Goal: Task Accomplishment & Management: Use online tool/utility

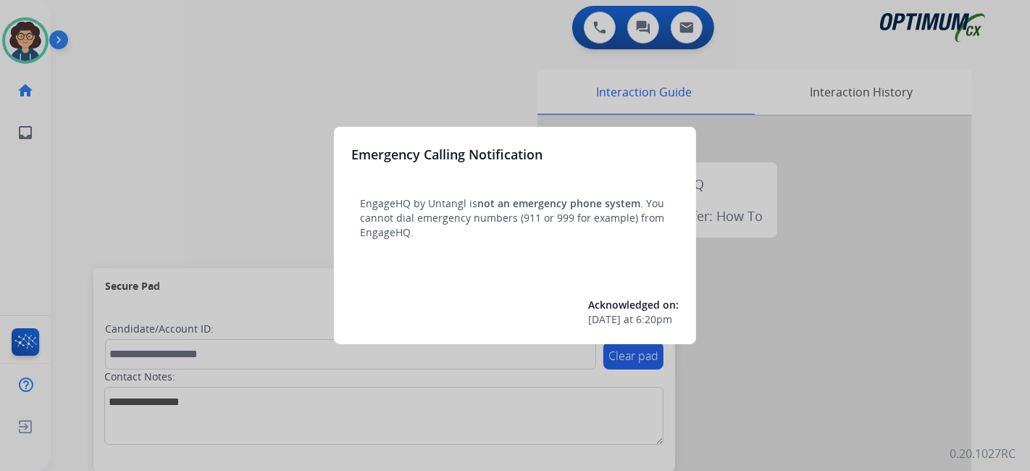
click at [85, 199] on div at bounding box center [515, 235] width 1030 height 471
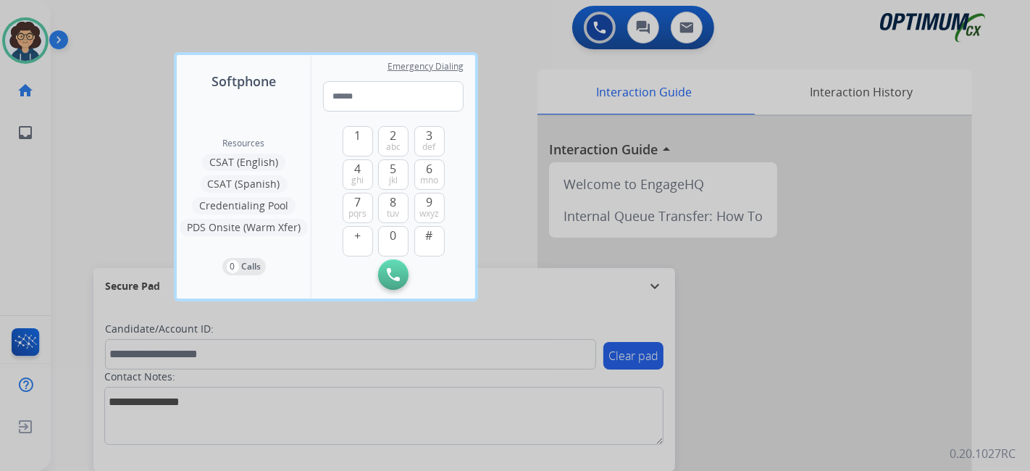
click at [85, 199] on div at bounding box center [515, 235] width 1030 height 471
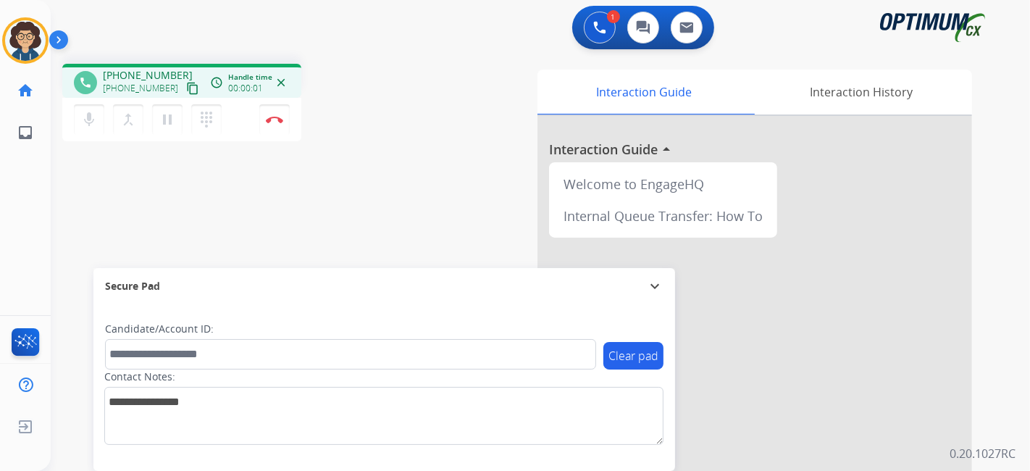
click at [186, 88] on mat-icon "content_copy" at bounding box center [192, 88] width 13 height 13
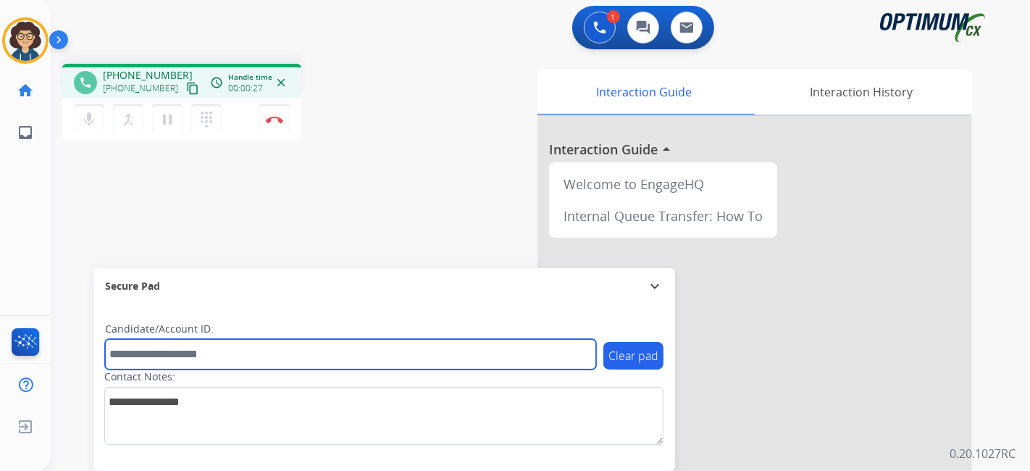
click at [233, 350] on input "text" at bounding box center [350, 354] width 491 height 30
paste input "*******"
type input "*******"
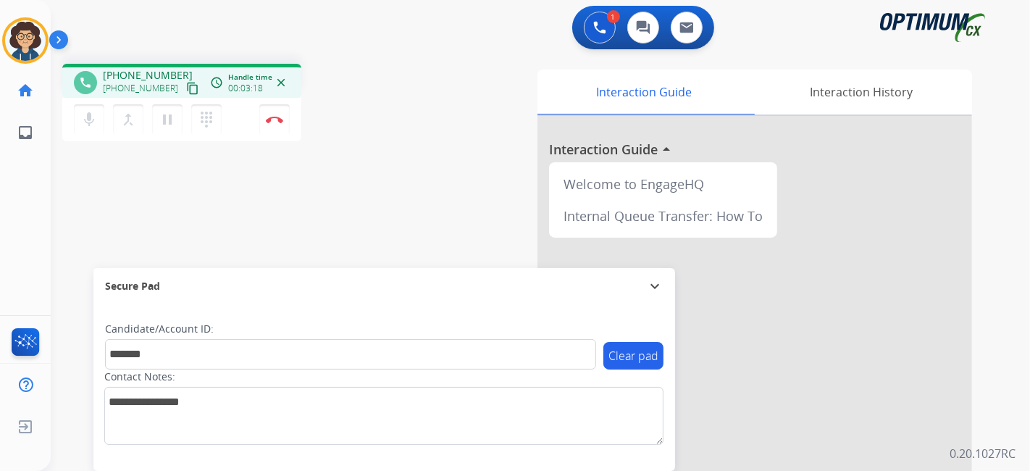
click at [352, 147] on div "phone +16782928453 +16782928453 content_copy access_time Call metrics Queue 00:…" at bounding box center [523, 354] width 945 height 604
click at [285, 130] on button "Disconnect" at bounding box center [274, 119] width 30 height 30
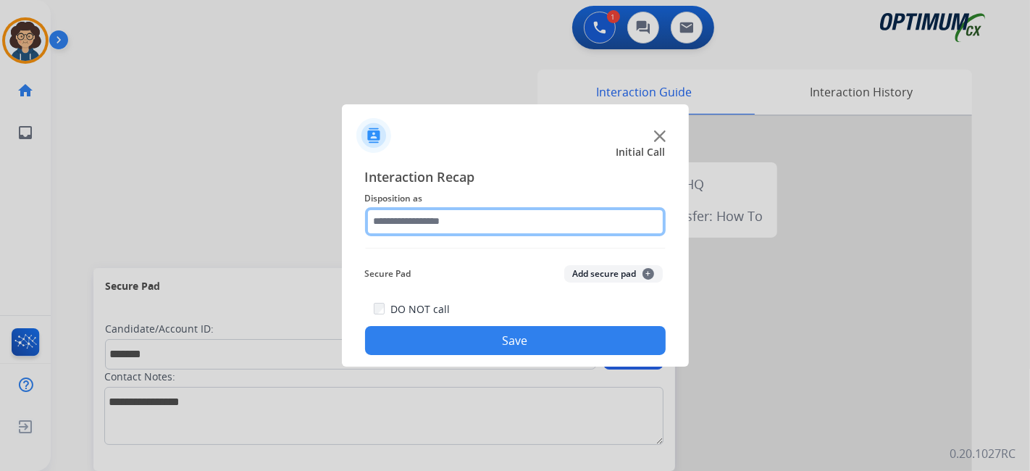
click at [490, 225] on input "text" at bounding box center [515, 221] width 301 height 29
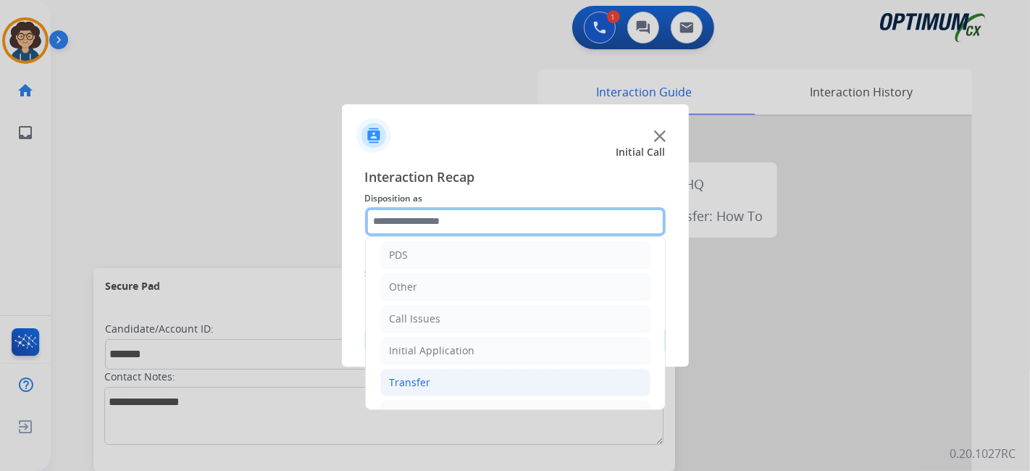
scroll to position [95, 0]
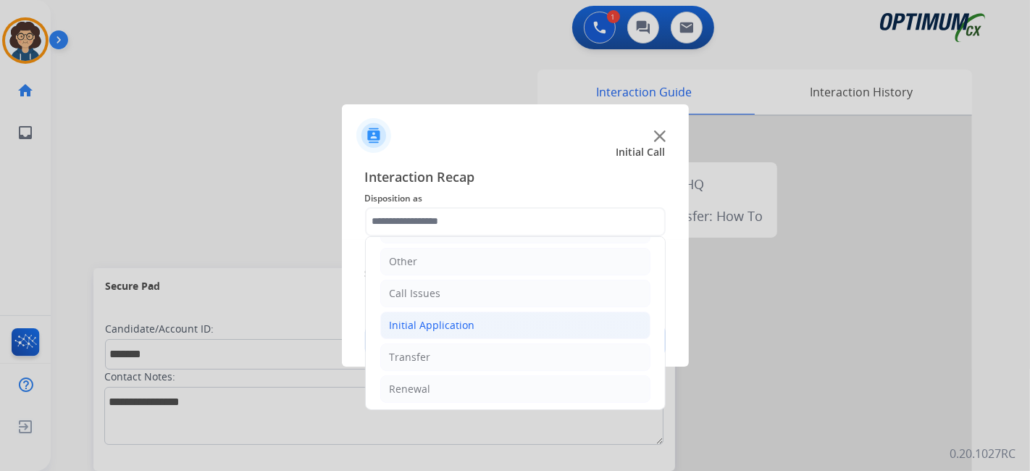
click at [553, 334] on li "Initial Application" at bounding box center [515, 326] width 270 height 28
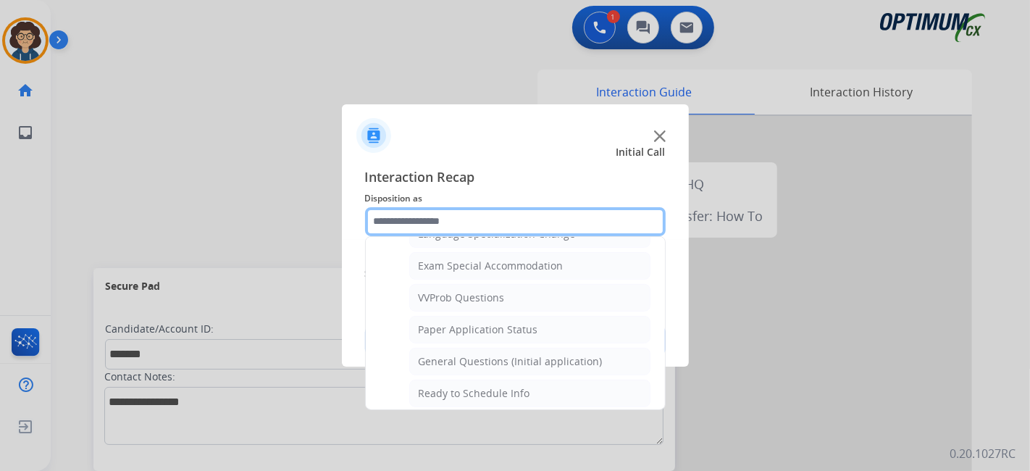
scroll to position [753, 0]
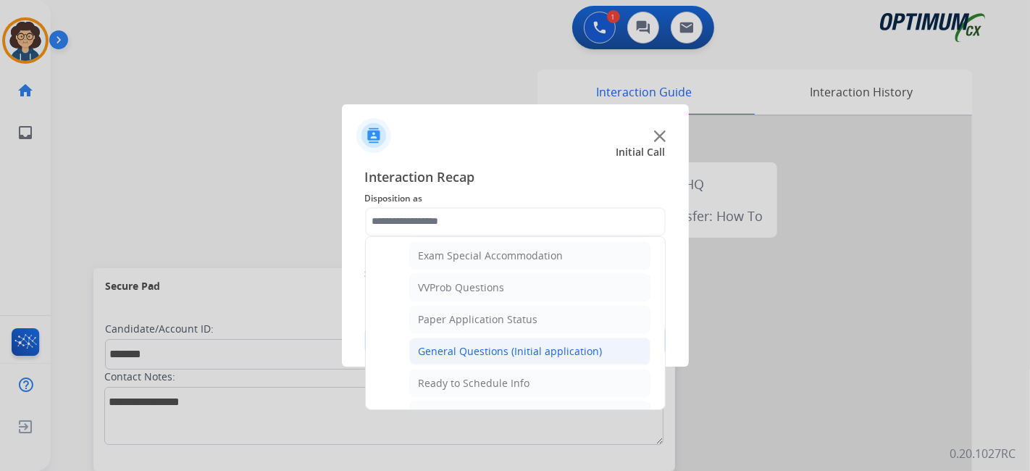
click at [572, 346] on div "General Questions (Initial application)" at bounding box center [511, 351] width 184 height 14
type input "**********"
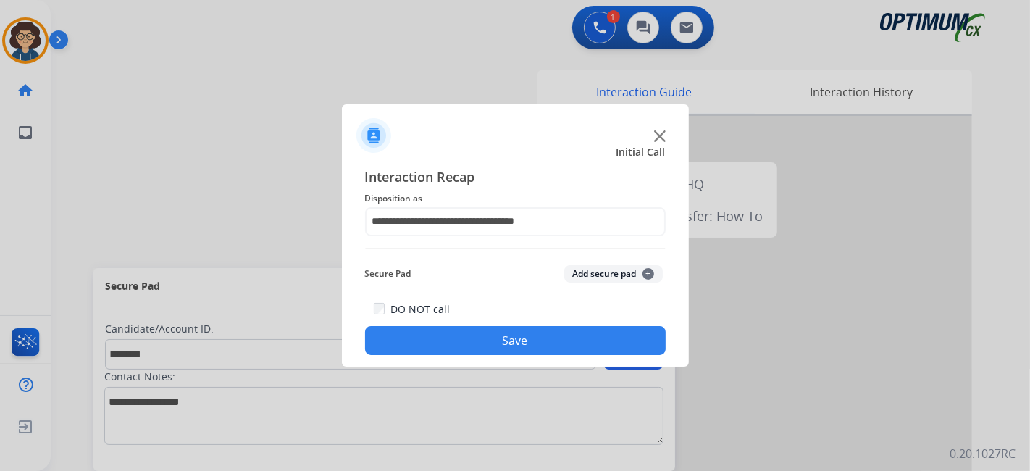
click at [610, 277] on button "Add secure pad +" at bounding box center [613, 273] width 99 height 17
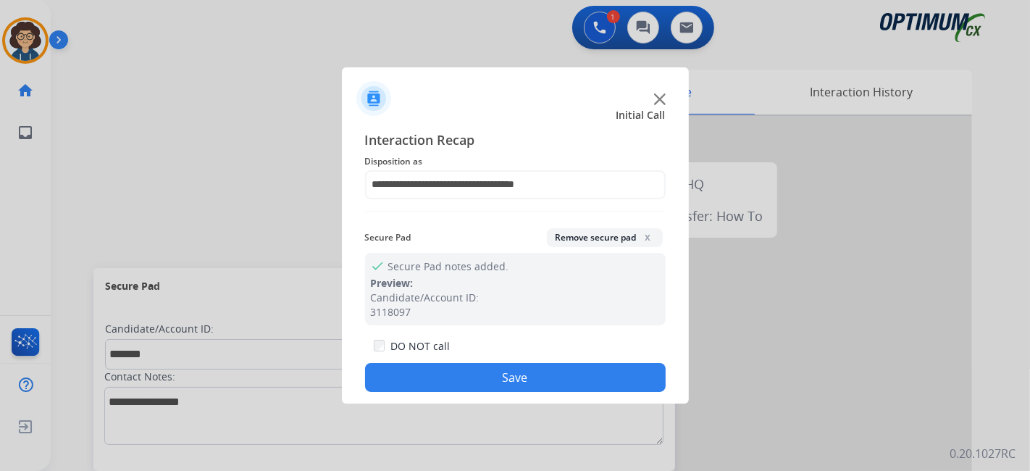
click at [580, 376] on button "Save" at bounding box center [515, 377] width 301 height 29
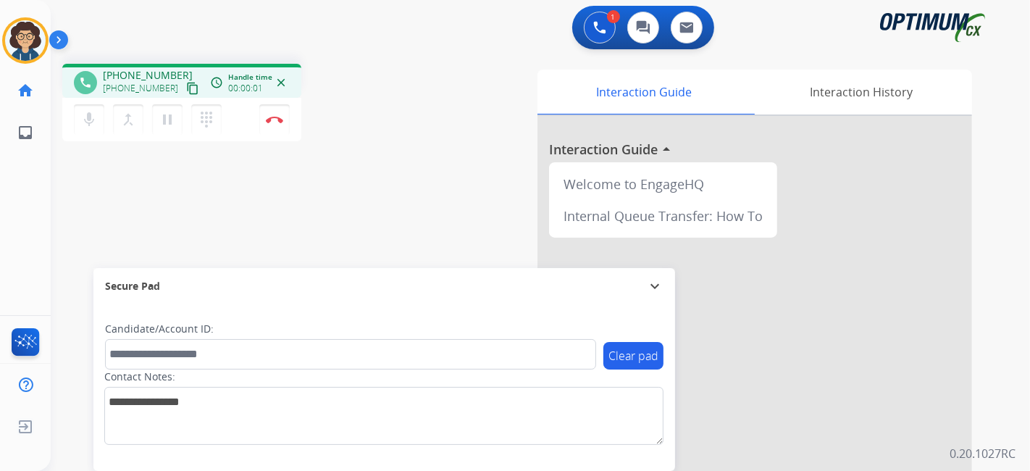
click at [186, 85] on mat-icon "content_copy" at bounding box center [192, 88] width 13 height 13
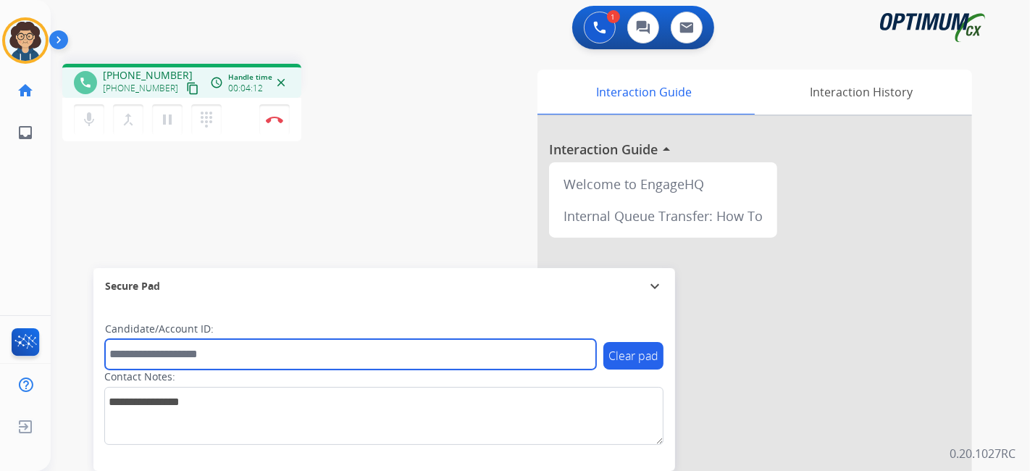
click at [250, 357] on input "text" at bounding box center [350, 354] width 491 height 30
drag, startPoint x: 250, startPoint y: 357, endPoint x: 243, endPoint y: 364, distance: 9.2
paste input "*******"
type input "*******"
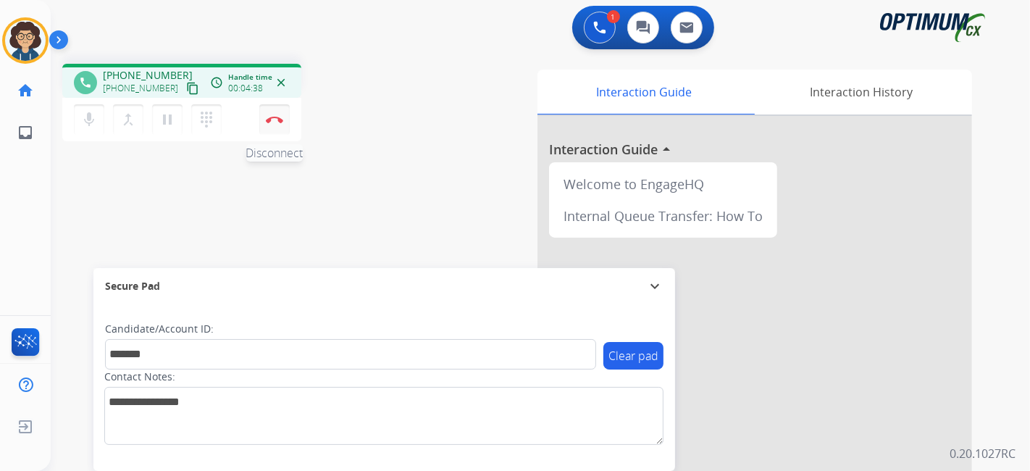
click at [279, 125] on button "Disconnect" at bounding box center [274, 119] width 30 height 30
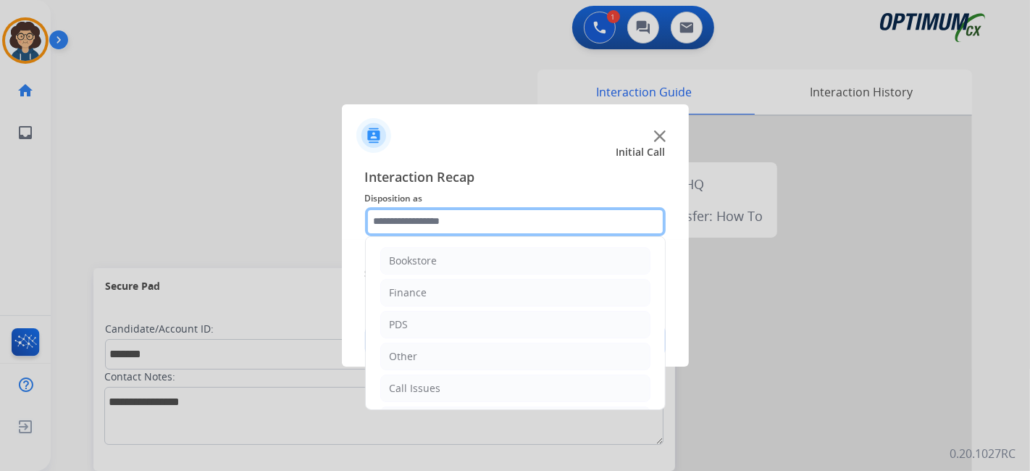
click at [538, 226] on input "text" at bounding box center [515, 221] width 301 height 29
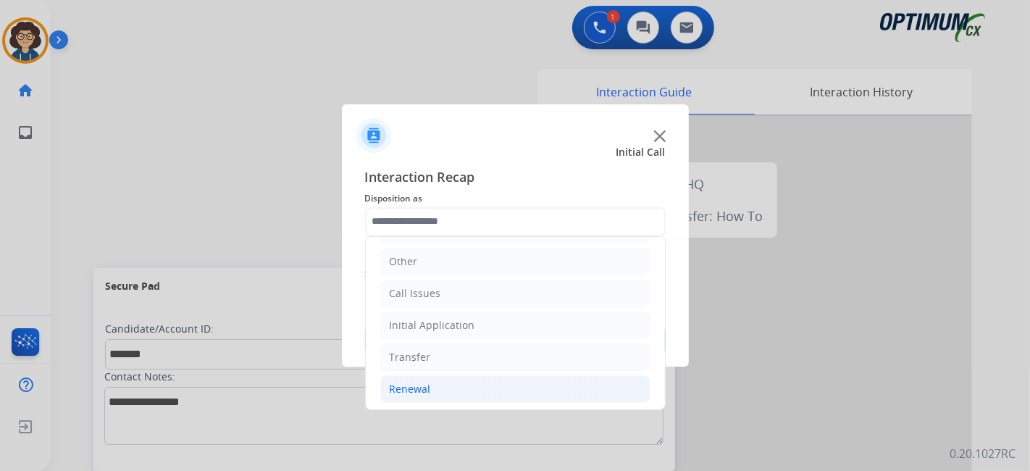
click at [486, 385] on li "Renewal" at bounding box center [515, 389] width 270 height 28
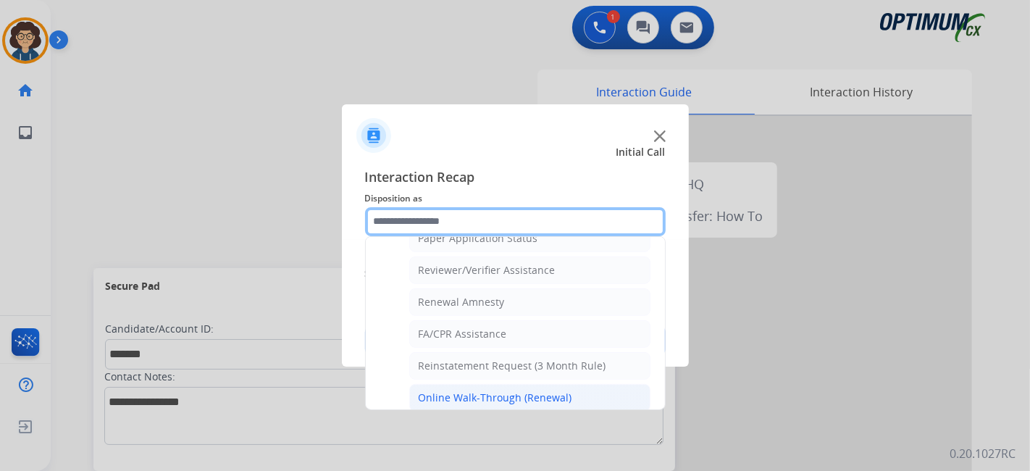
scroll to position [551, 0]
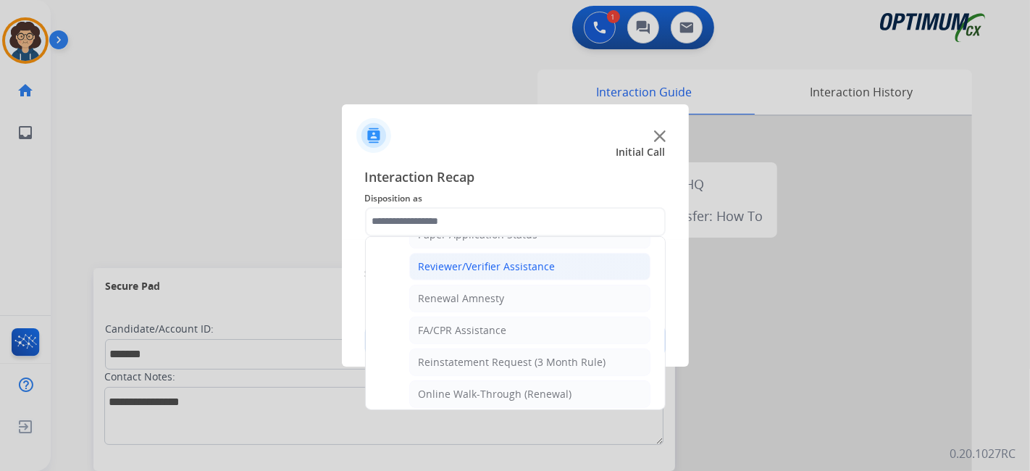
click at [507, 262] on div "Reviewer/Verifier Assistance" at bounding box center [487, 266] width 137 height 14
type input "**********"
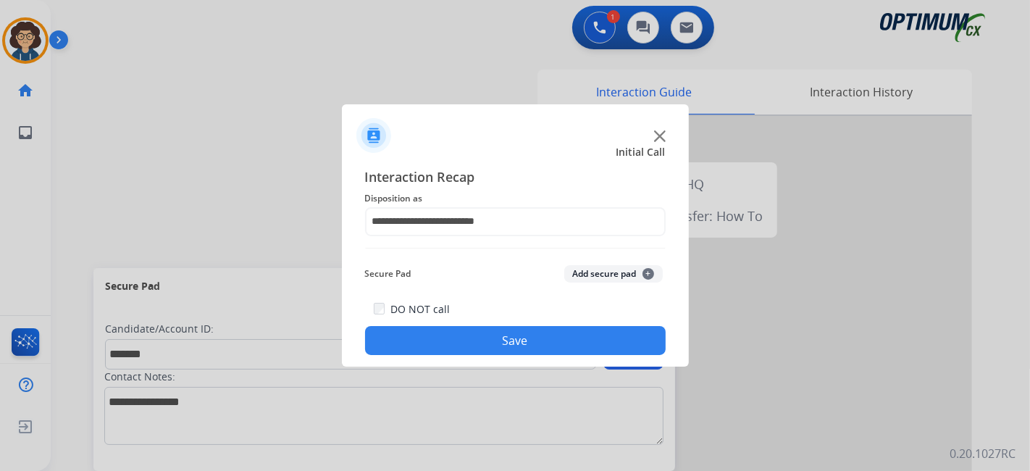
click at [604, 278] on button "Add secure pad +" at bounding box center [613, 273] width 99 height 17
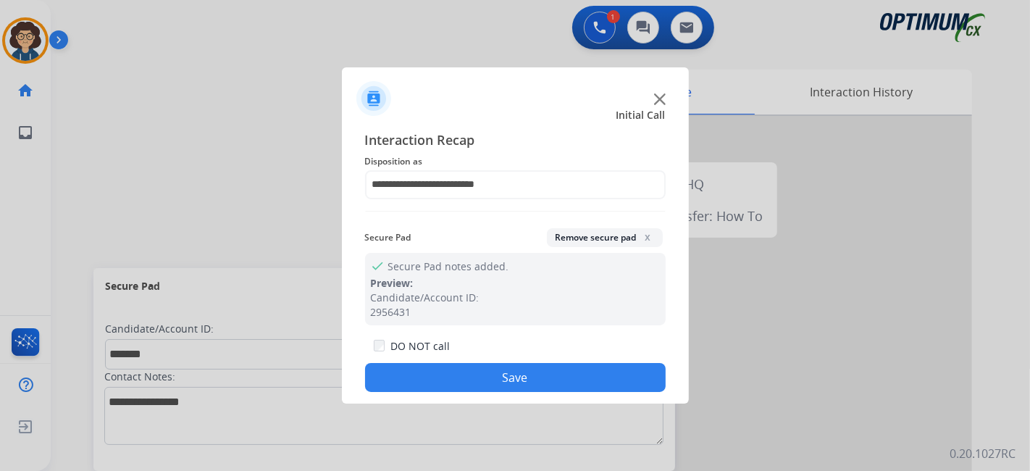
drag, startPoint x: 553, startPoint y: 377, endPoint x: 527, endPoint y: 325, distance: 57.3
click at [552, 377] on button "Save" at bounding box center [515, 377] width 301 height 29
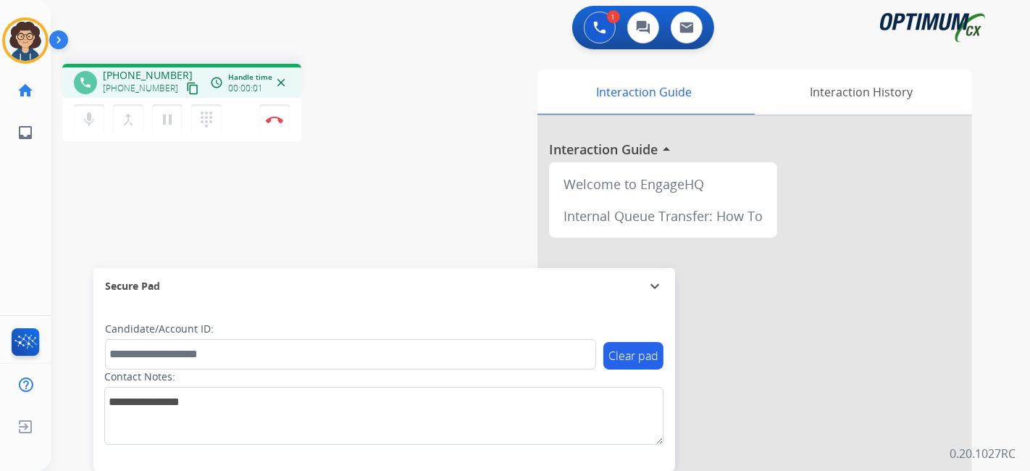
click at [184, 83] on button "content_copy" at bounding box center [192, 88] width 17 height 17
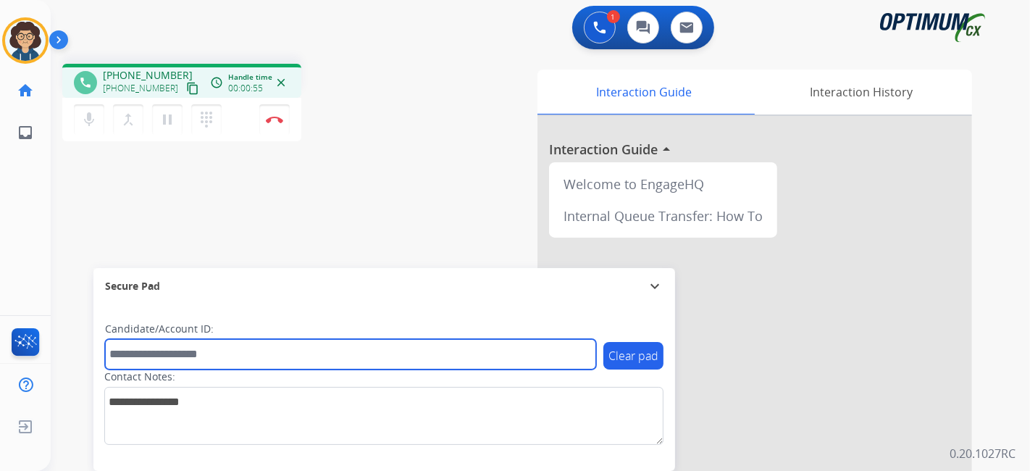
click at [240, 346] on input "text" at bounding box center [350, 354] width 491 height 30
paste input "*******"
type input "*******"
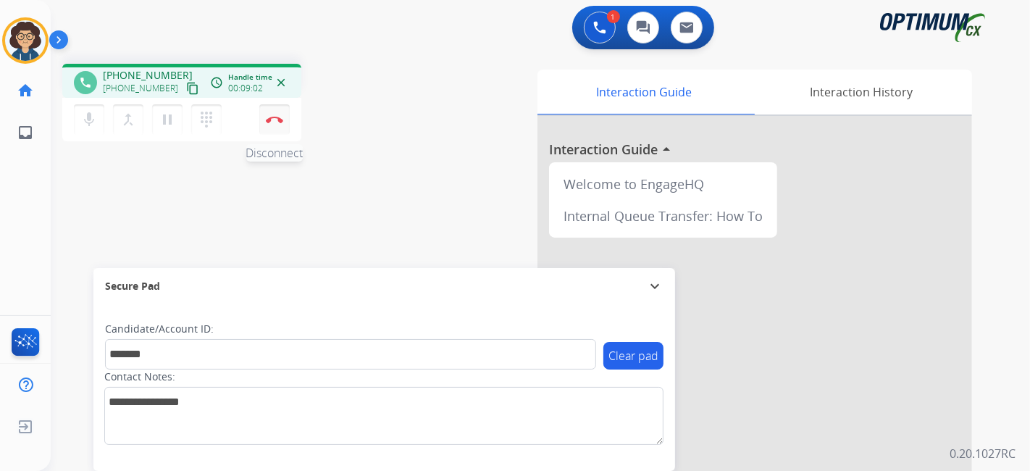
click at [267, 125] on button "Disconnect" at bounding box center [274, 119] width 30 height 30
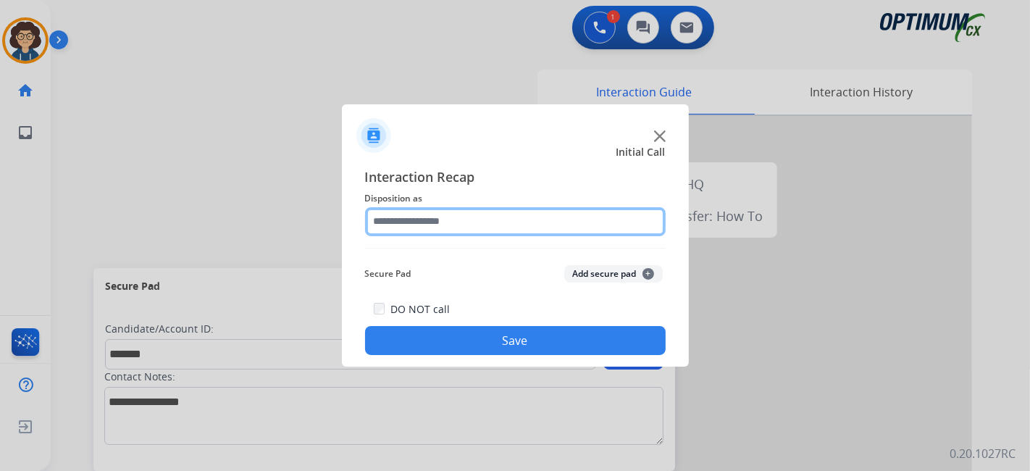
click at [544, 217] on input "text" at bounding box center [515, 221] width 301 height 29
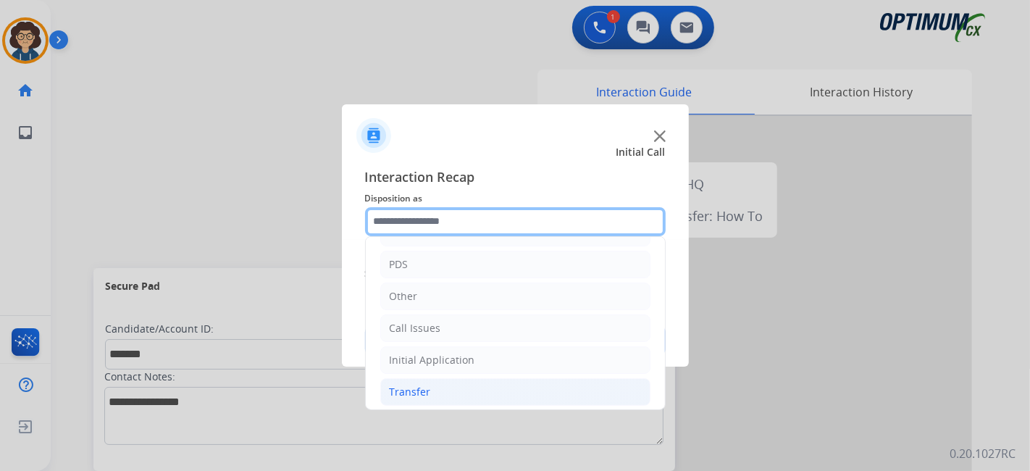
scroll to position [95, 0]
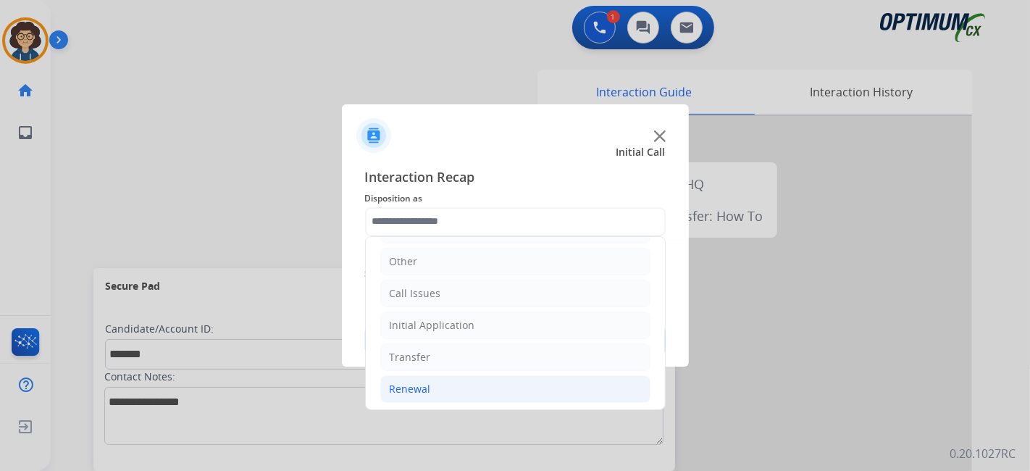
click at [478, 375] on li "Renewal" at bounding box center [515, 389] width 270 height 28
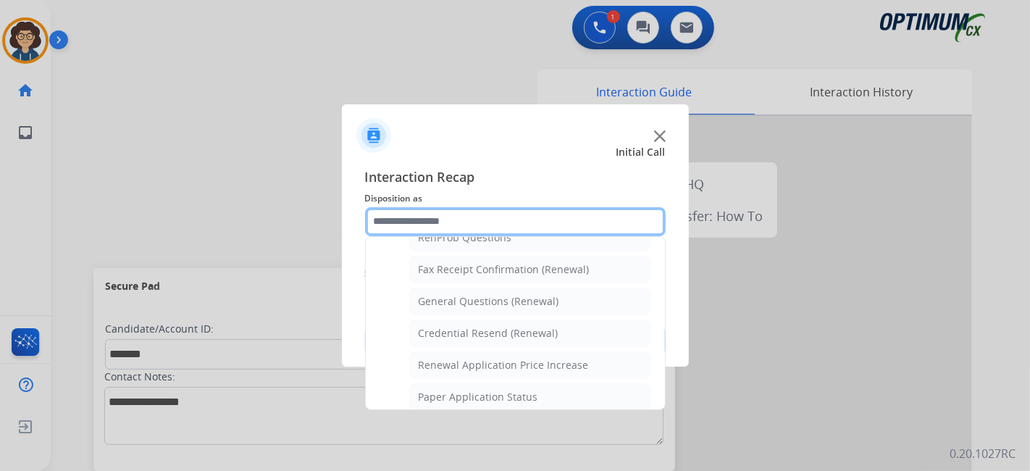
scroll to position [400, 0]
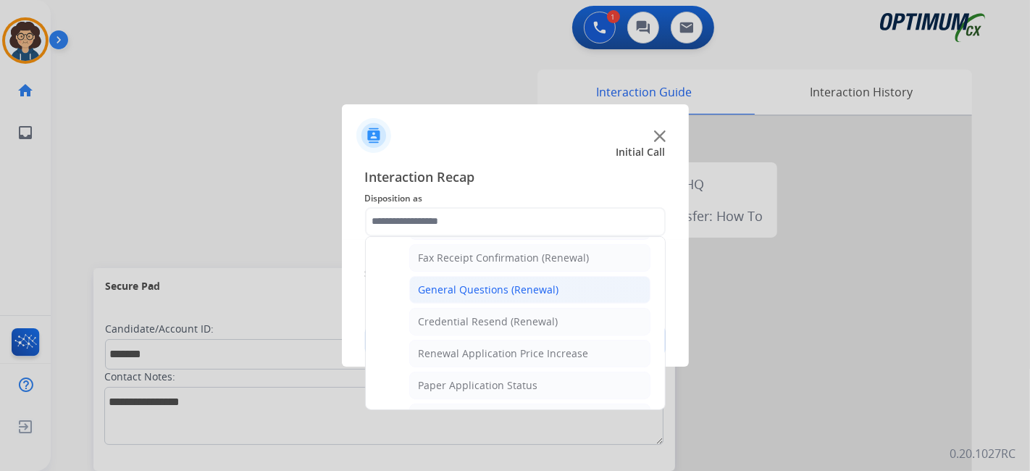
click at [538, 292] on li "General Questions (Renewal)" at bounding box center [529, 290] width 241 height 28
type input "**********"
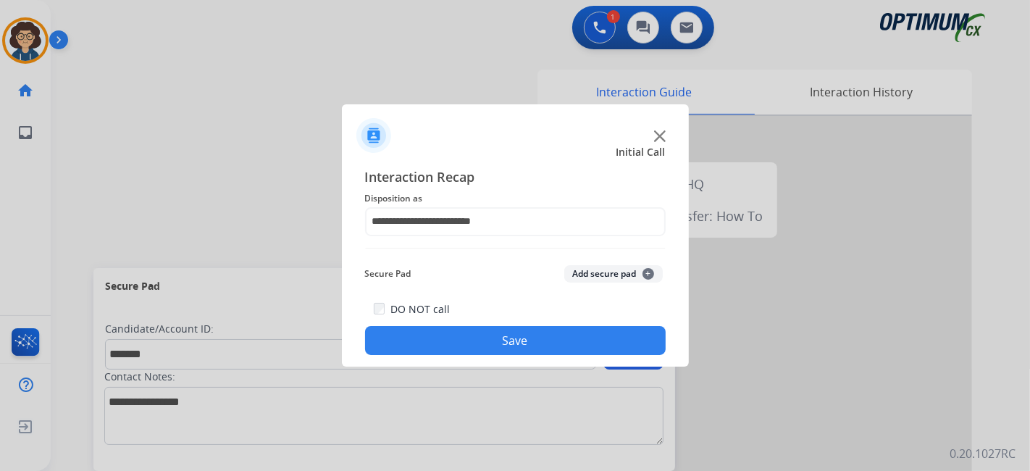
click at [579, 284] on div "Secure Pad Add secure pad +" at bounding box center [515, 273] width 301 height 29
click at [584, 276] on button "Add secure pad +" at bounding box center [613, 273] width 99 height 17
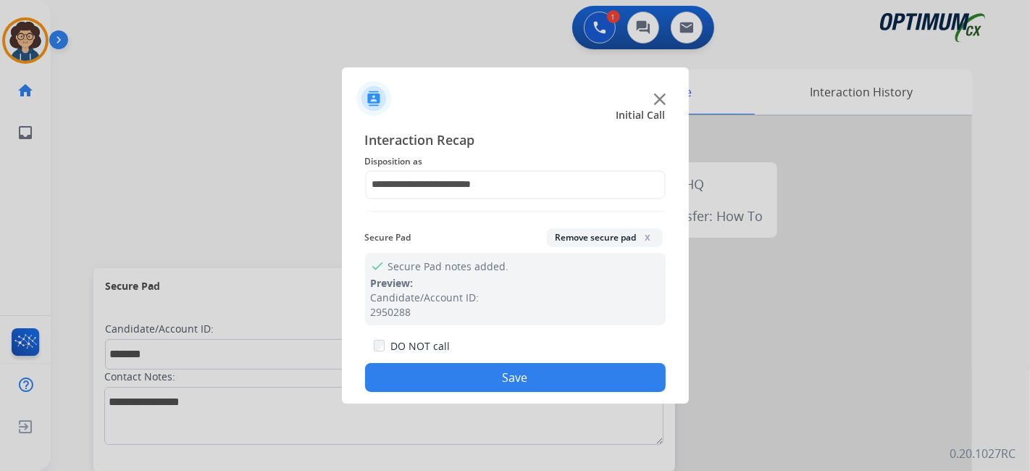
click at [514, 390] on button "Save" at bounding box center [515, 377] width 301 height 29
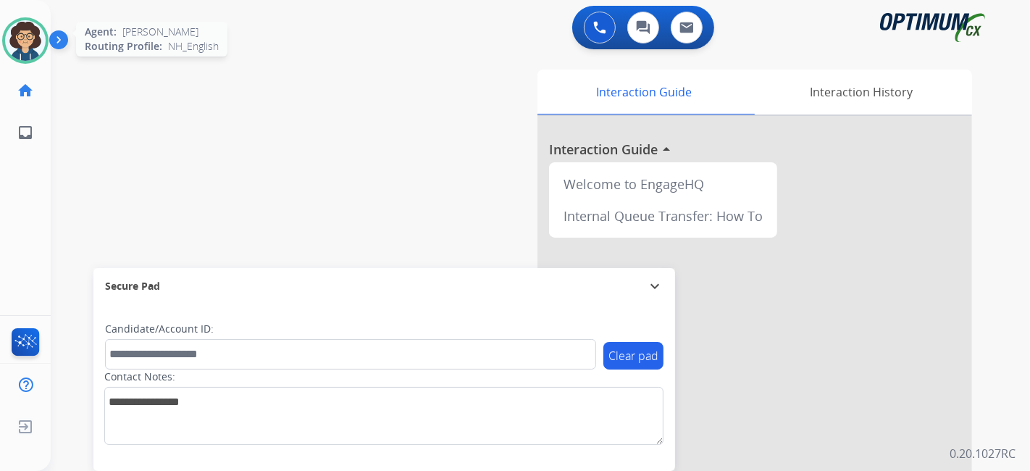
click at [29, 36] on img at bounding box center [25, 40] width 41 height 41
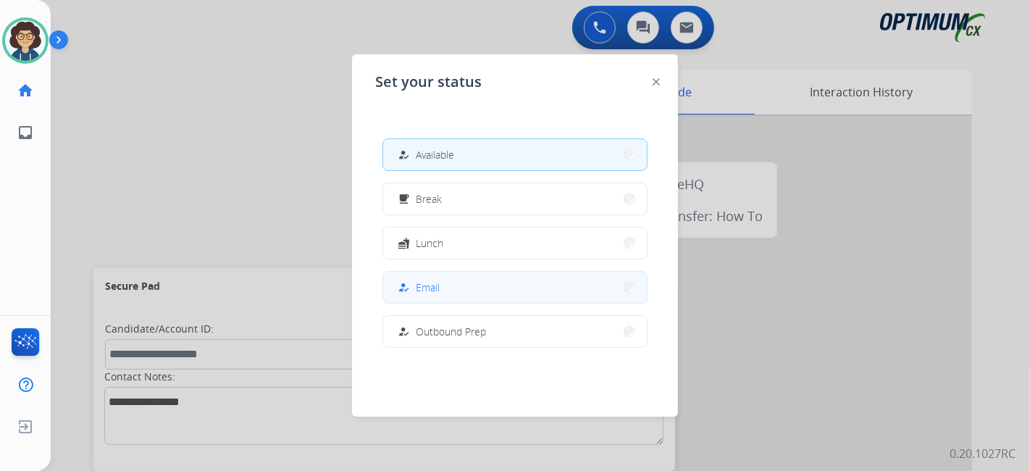
click at [519, 294] on button "how_to_reg Email" at bounding box center [515, 287] width 264 height 31
